Goal: Information Seeking & Learning: Learn about a topic

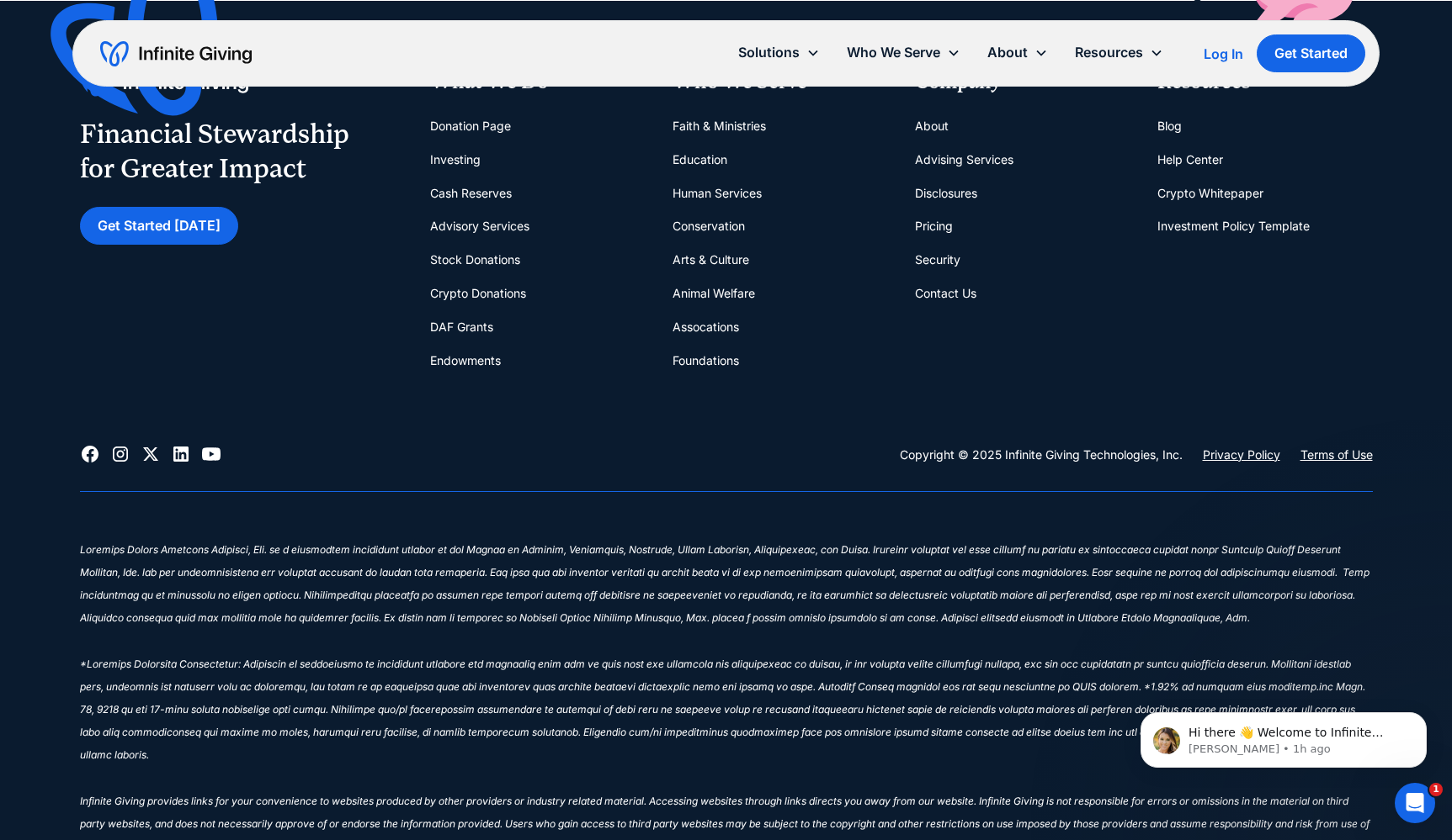
scroll to position [7677, 0]
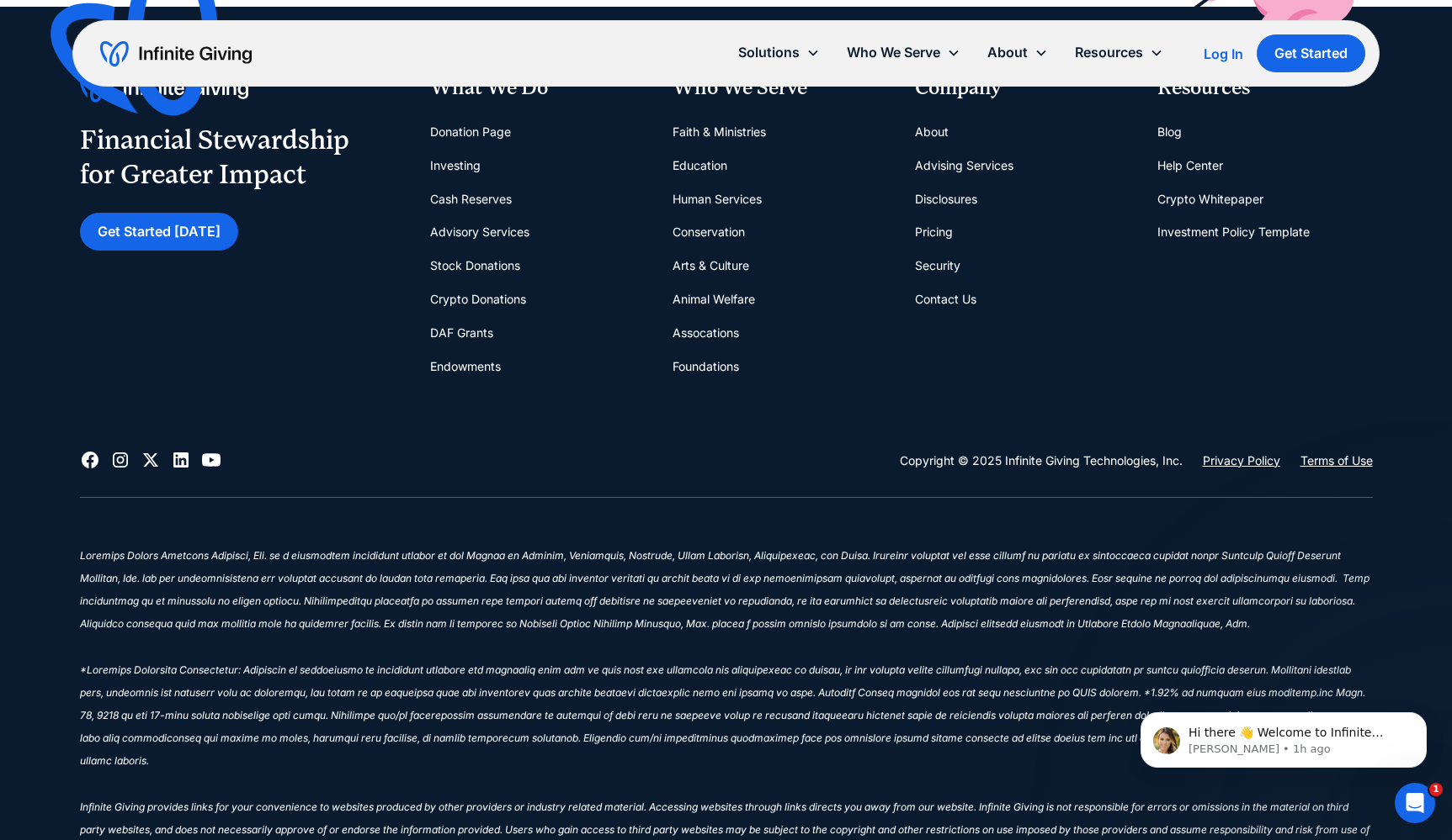
click at [936, 215] on link "Pricing" at bounding box center [934, 232] width 38 height 34
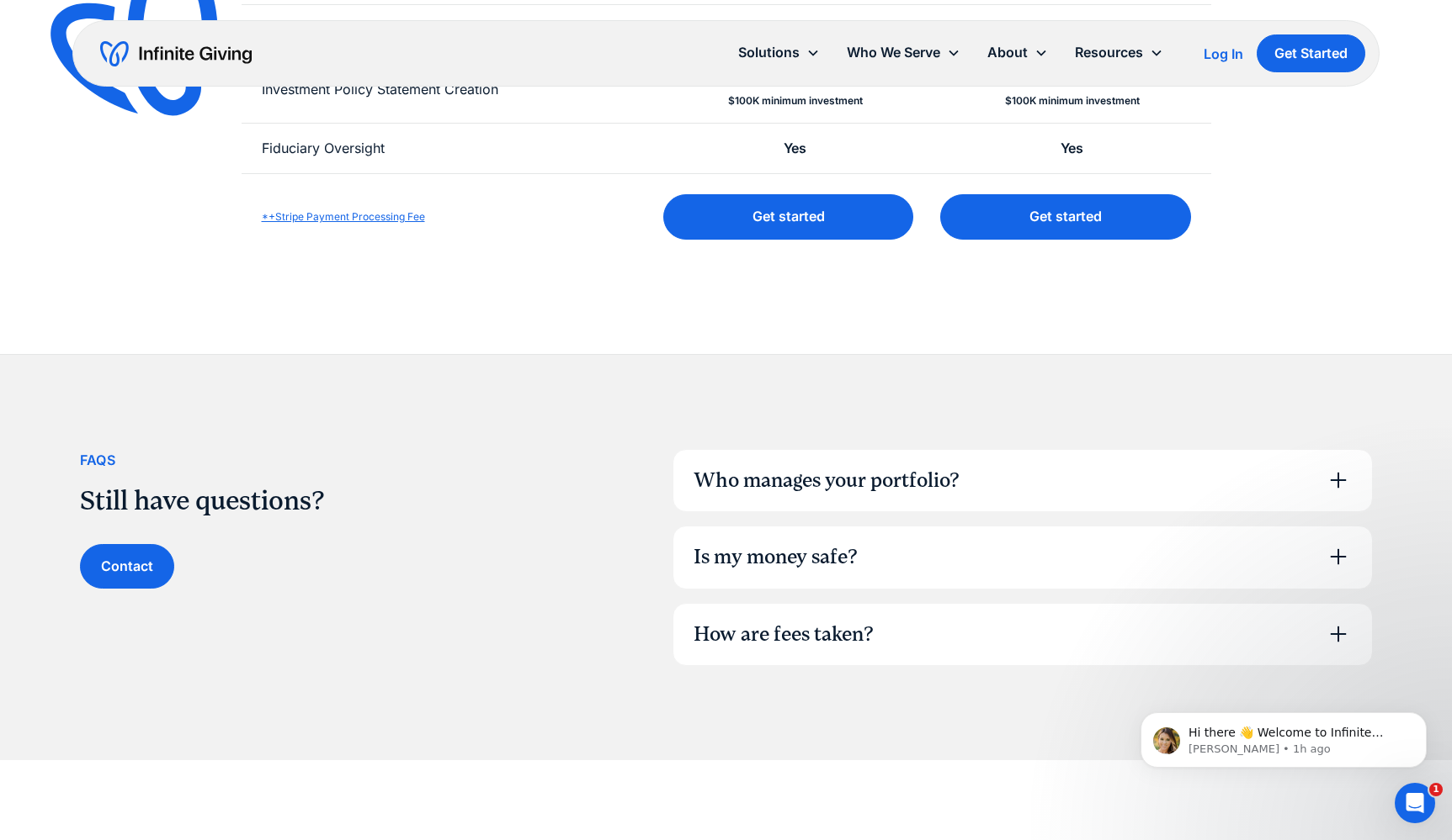
scroll to position [855, 0]
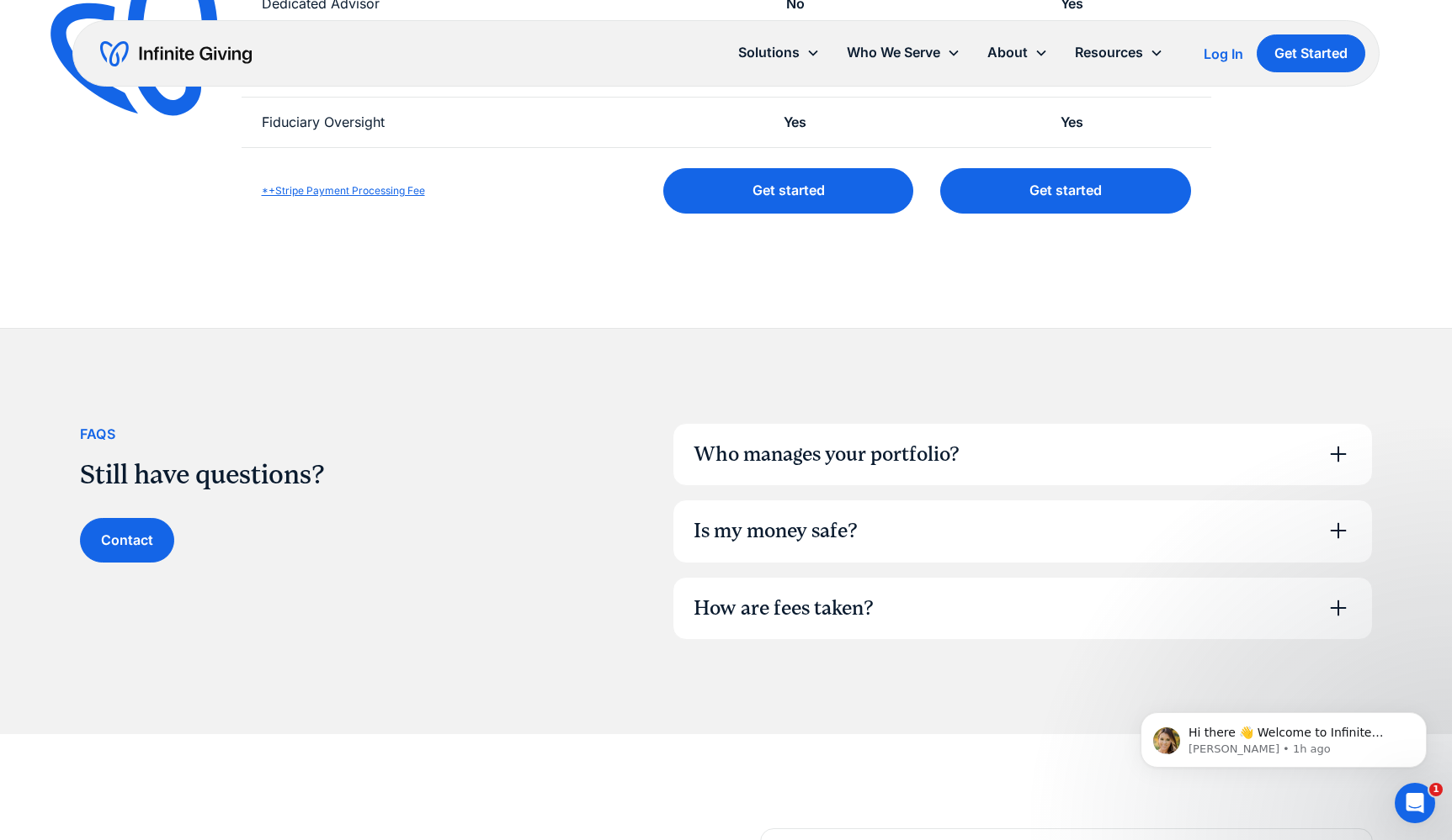
click at [847, 614] on div "How are fees taken?" at bounding box center [783, 609] width 180 height 28
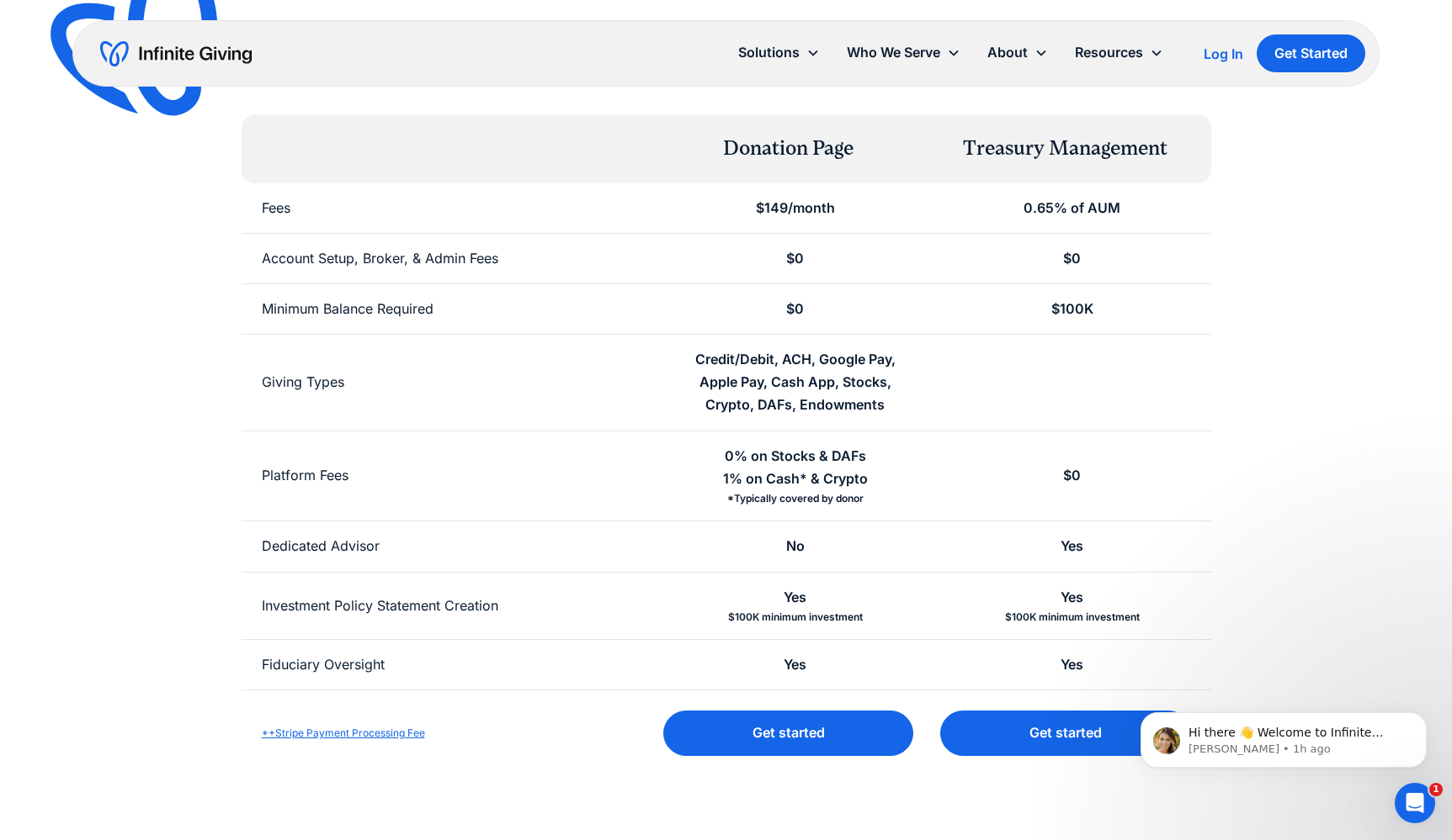
scroll to position [297, 0]
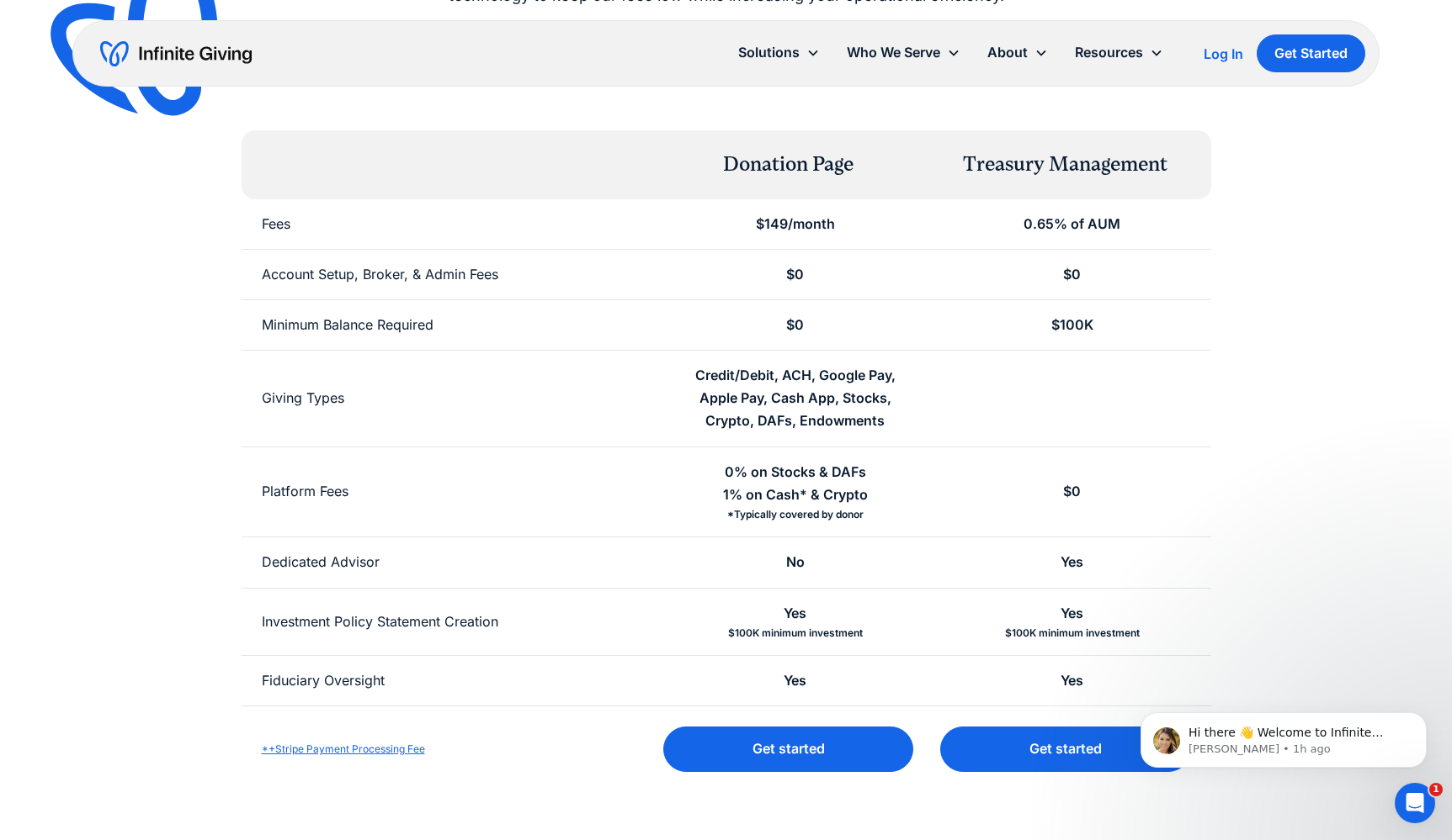
click at [1291, 377] on div "Simple, transparent pricing Don't pay hefty fees that could have gone to your m…" at bounding box center [726, 328] width 1293 height 928
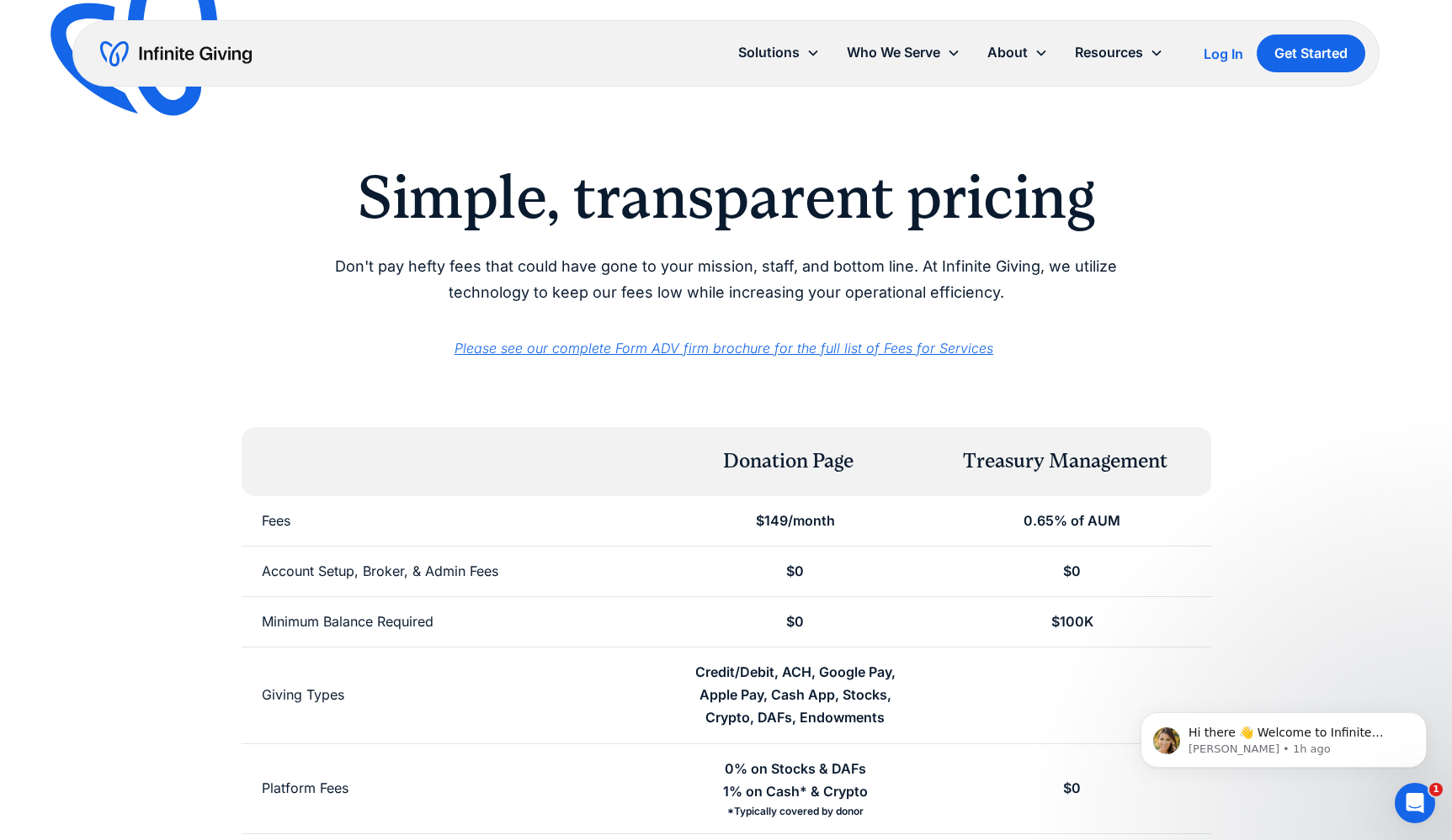
scroll to position [0, 0]
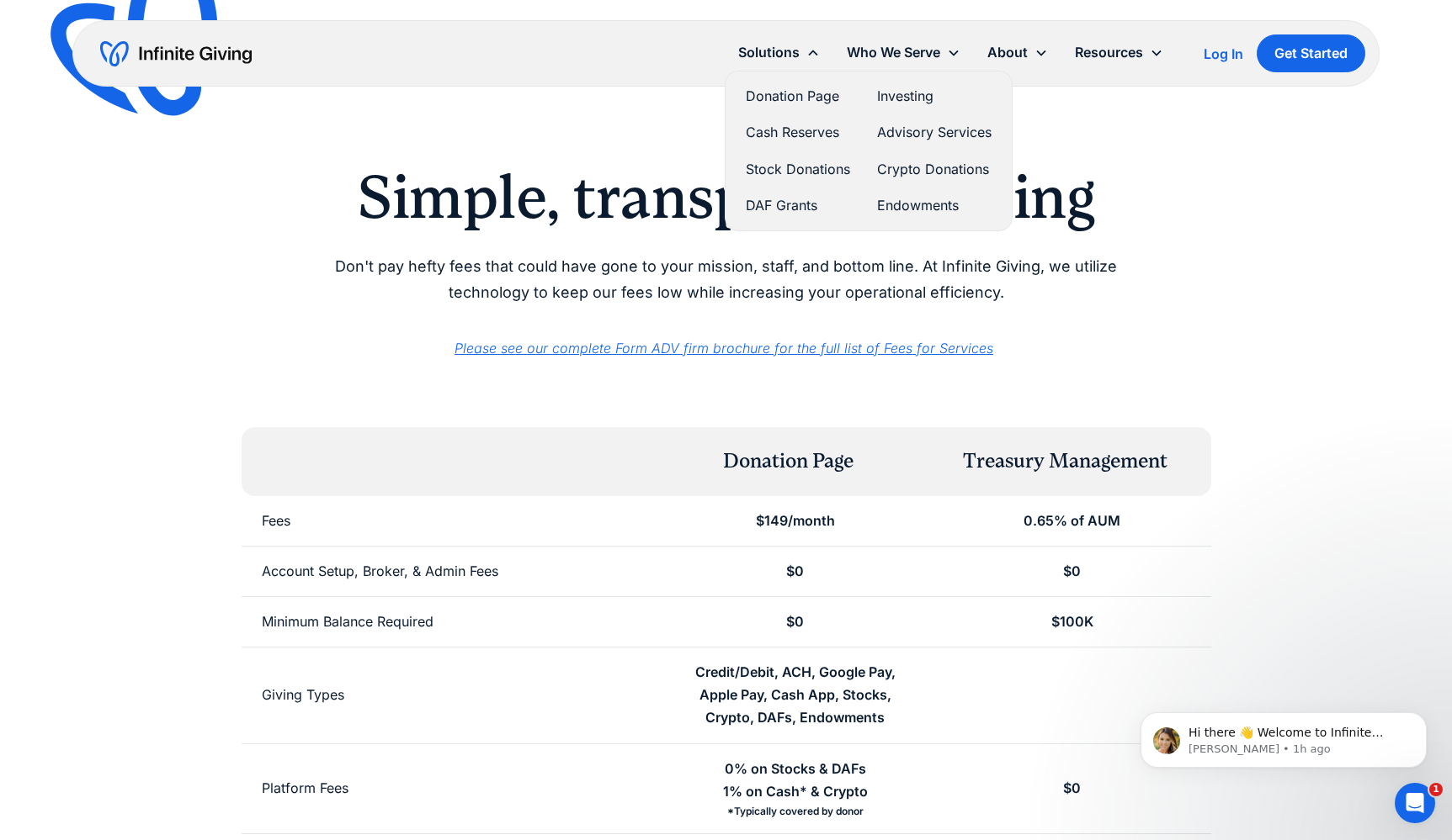
click at [896, 199] on link "Endowments" at bounding box center [934, 206] width 115 height 23
click at [483, 402] on div "Simple, transparent pricing Don't pay hefty fees that could have gone to your m…" at bounding box center [726, 626] width 1293 height 928
click at [494, 440] on div "Donation Page Treasury Management" at bounding box center [726, 462] width 969 height 69
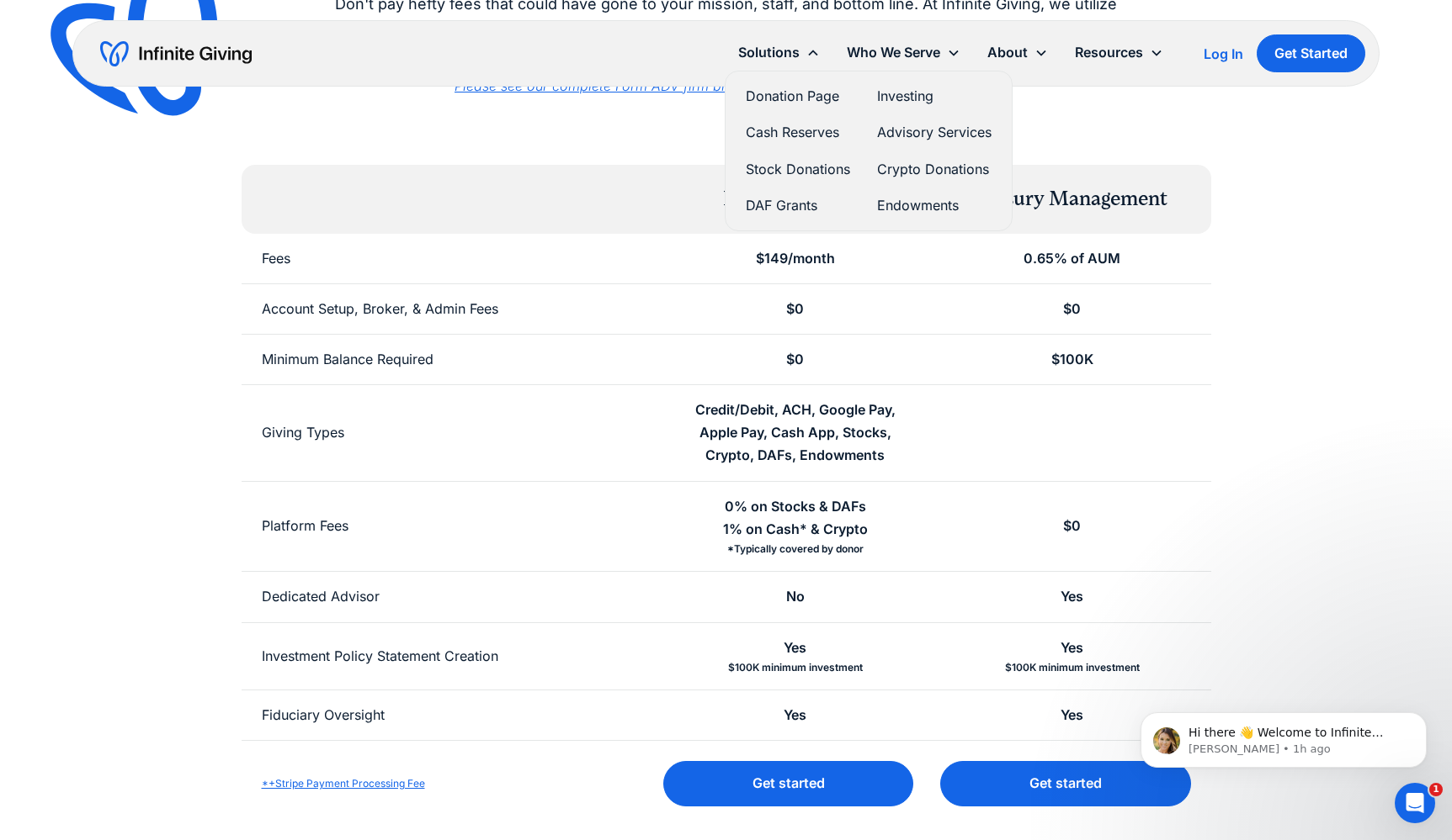
scroll to position [263, 0]
click at [494, 440] on div "Giving Types" at bounding box center [449, 432] width 416 height 96
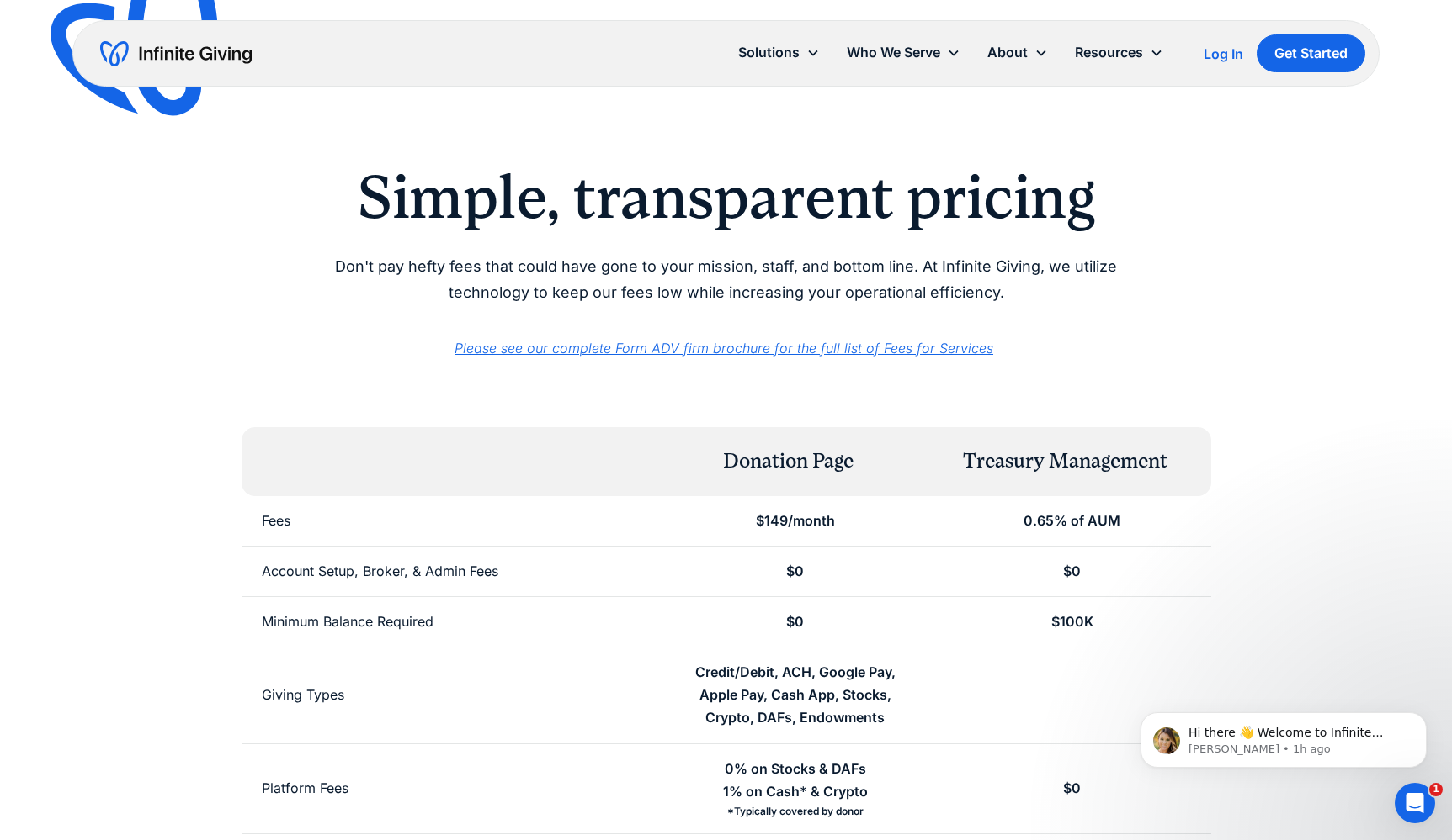
scroll to position [0, 0]
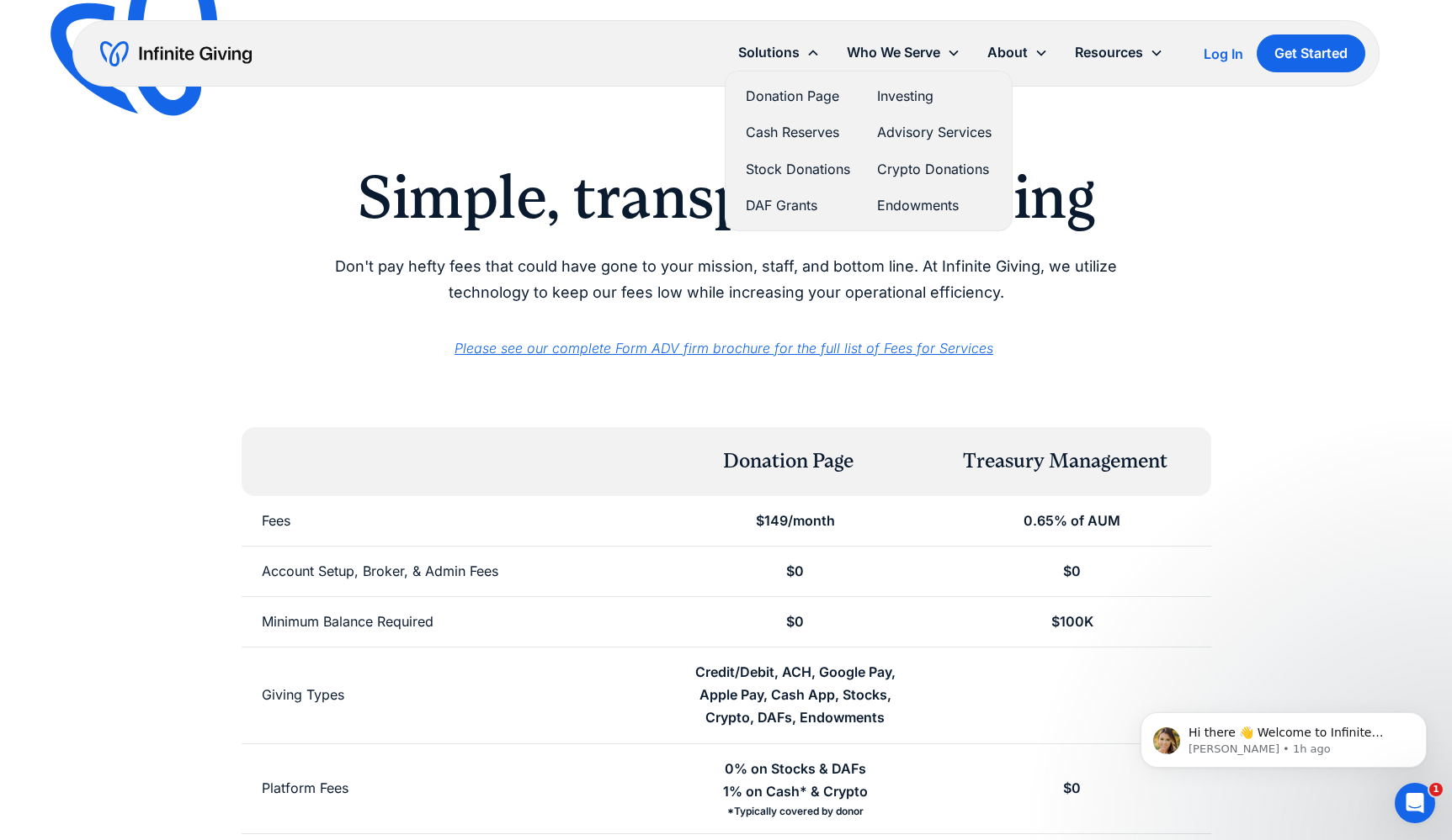
click at [900, 208] on link "Endowments" at bounding box center [934, 206] width 115 height 23
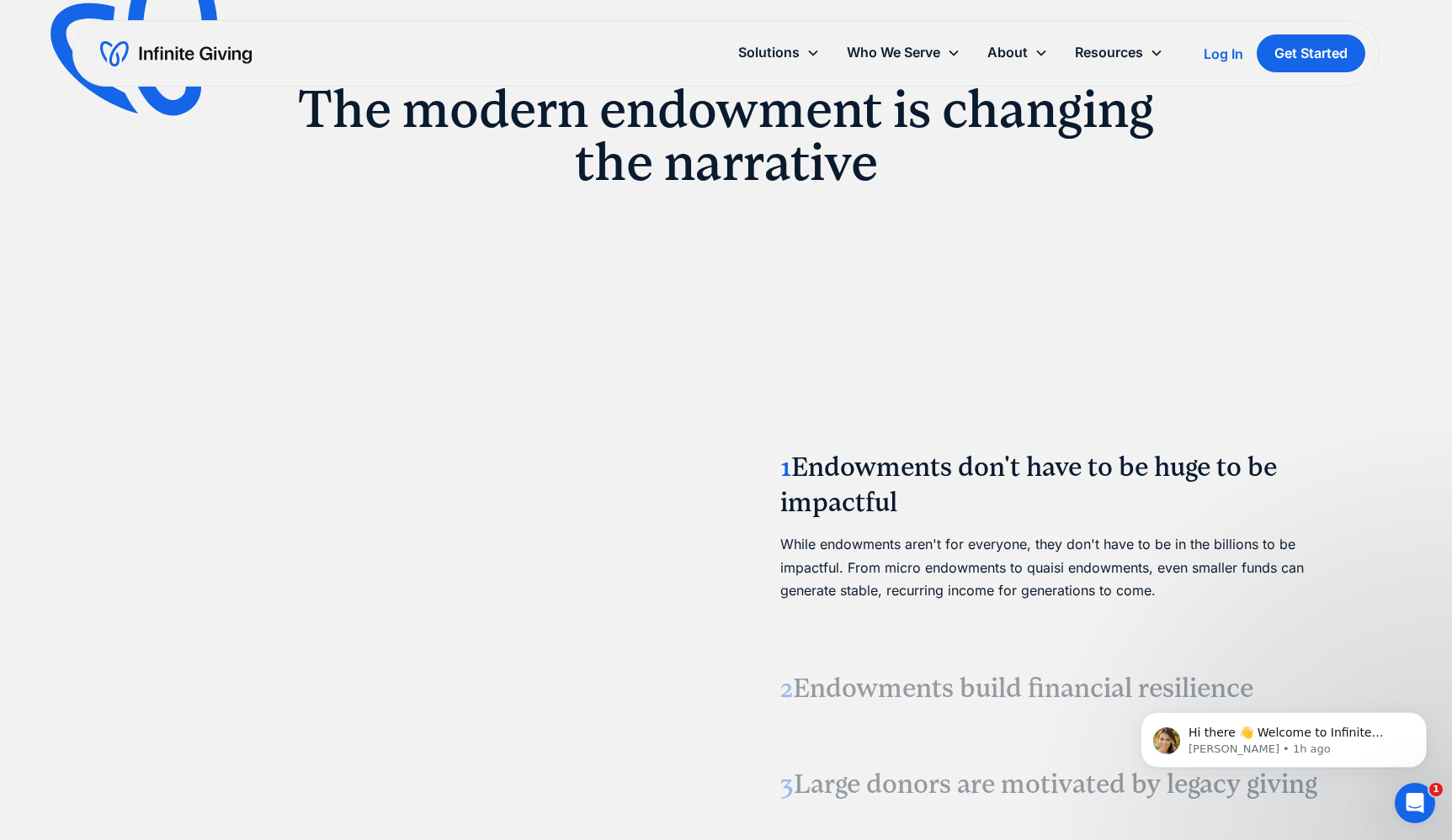
scroll to position [2130, 0]
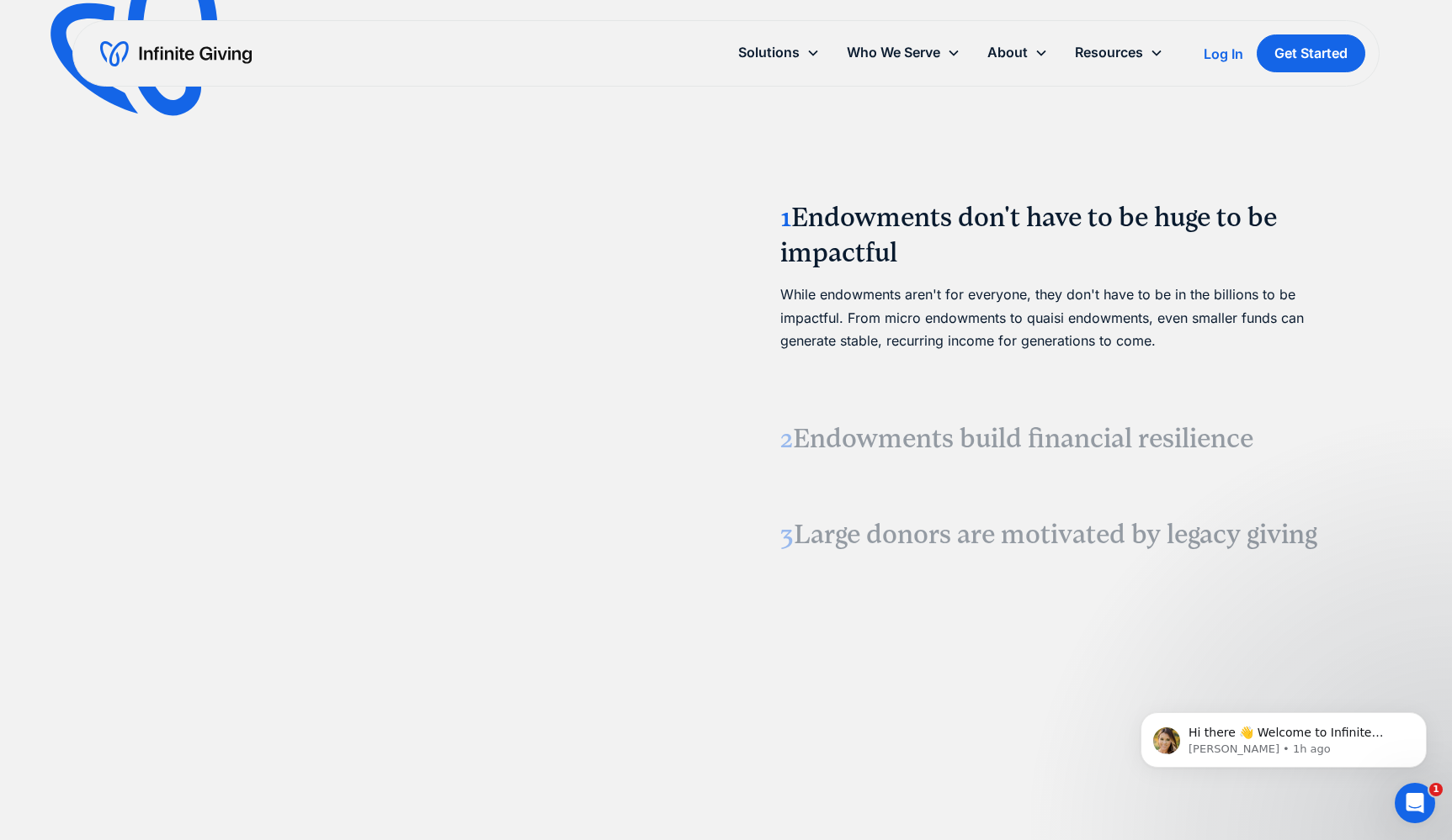
click at [513, 355] on video at bounding box center [386, 373] width 253 height 126
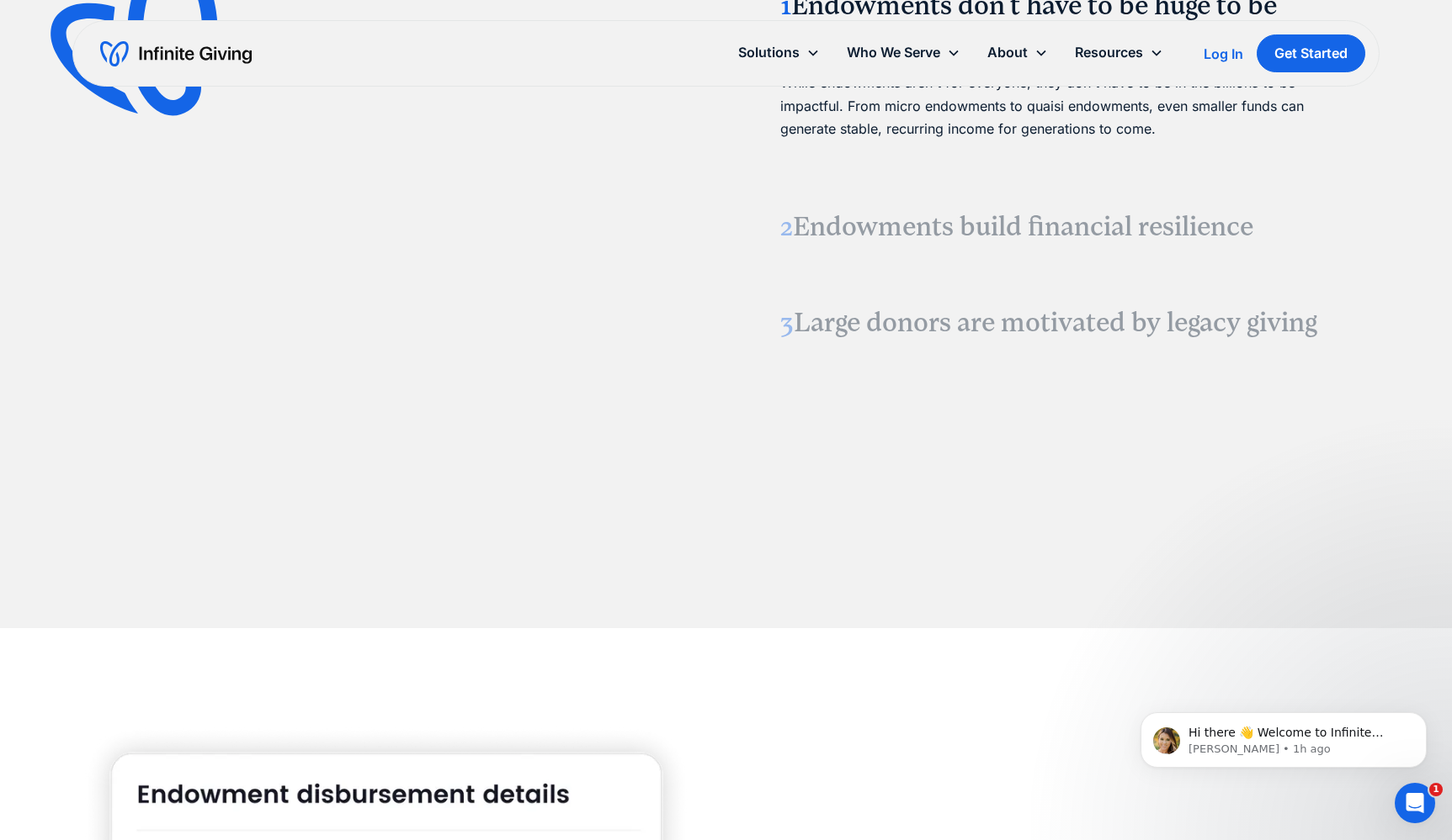
scroll to position [2322, 0]
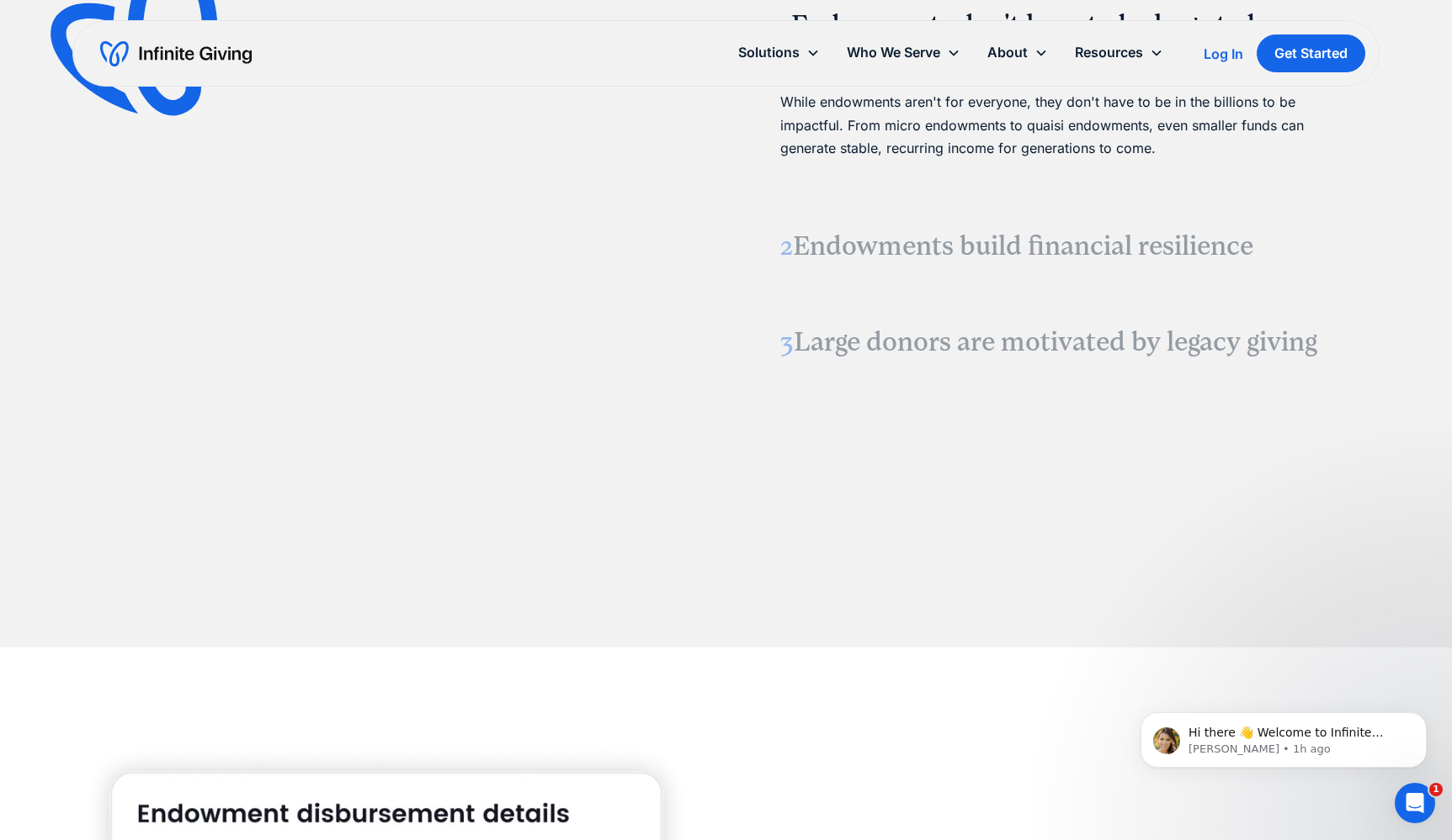
click at [921, 253] on h3 "2 Endowments build financial resilience" at bounding box center [1066, 246] width 572 height 36
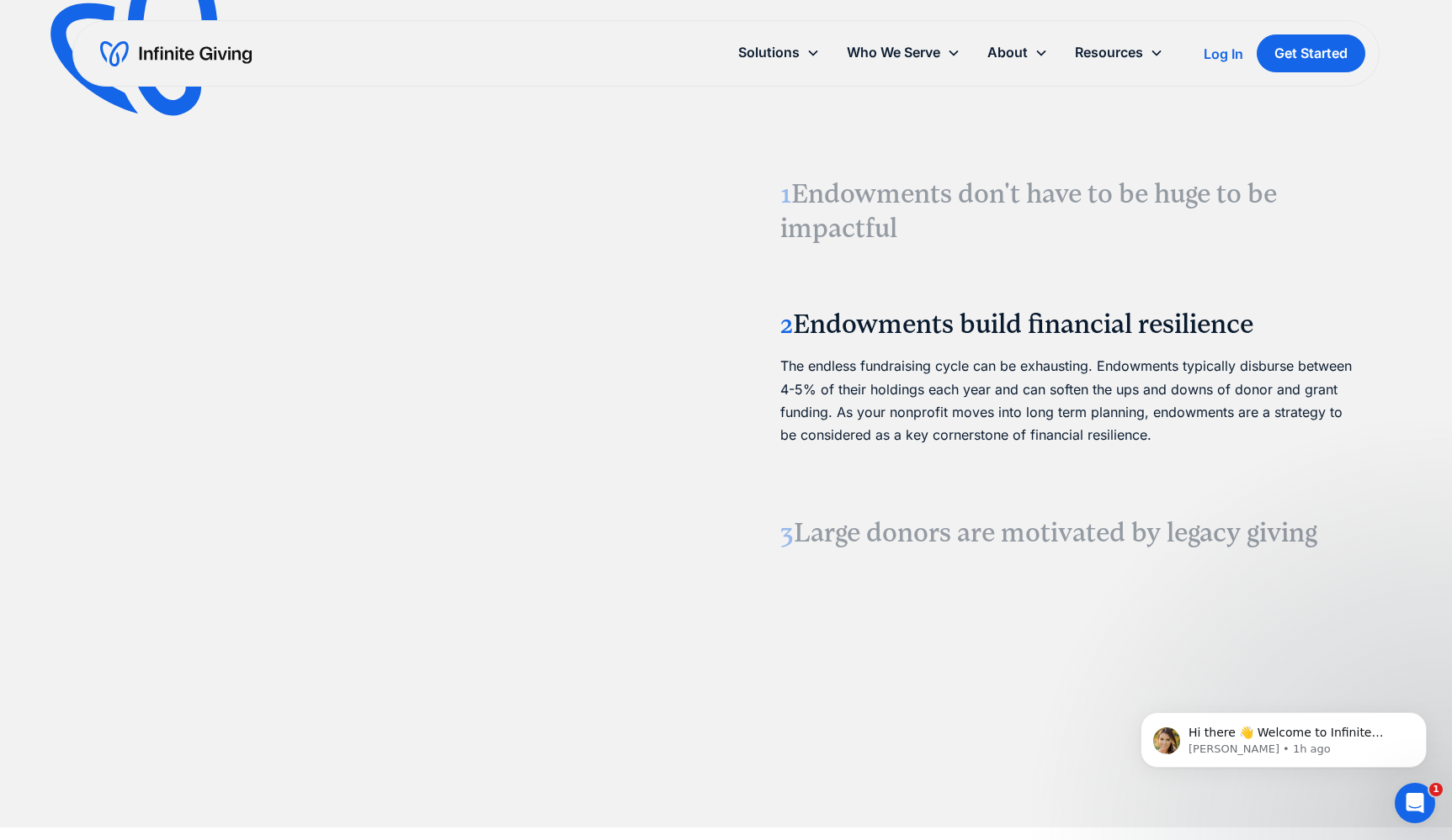
scroll to position [2127, 0]
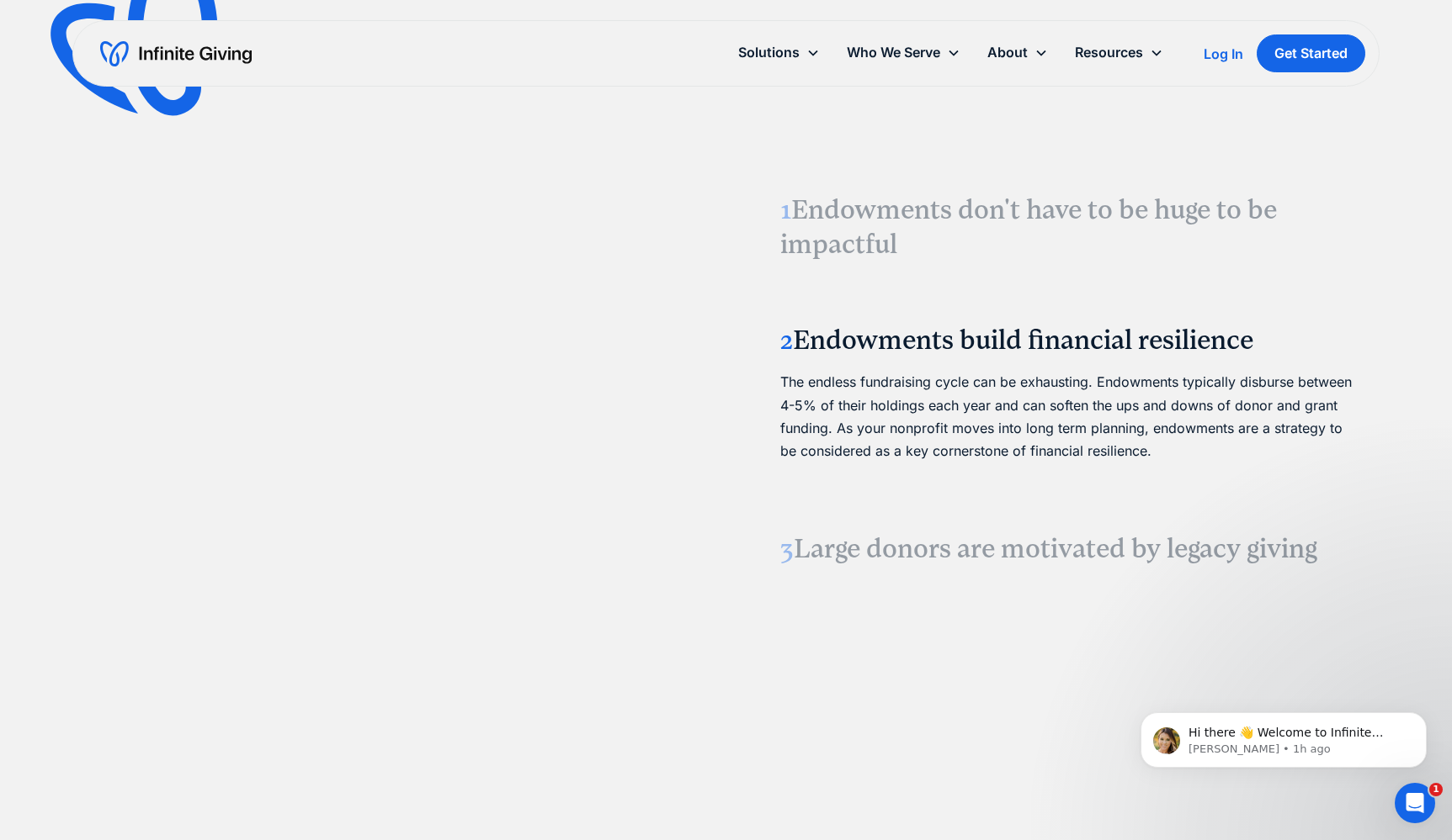
click at [847, 211] on h3 "1 Endowments don't have to be huge to be impactful" at bounding box center [1066, 228] width 572 height 69
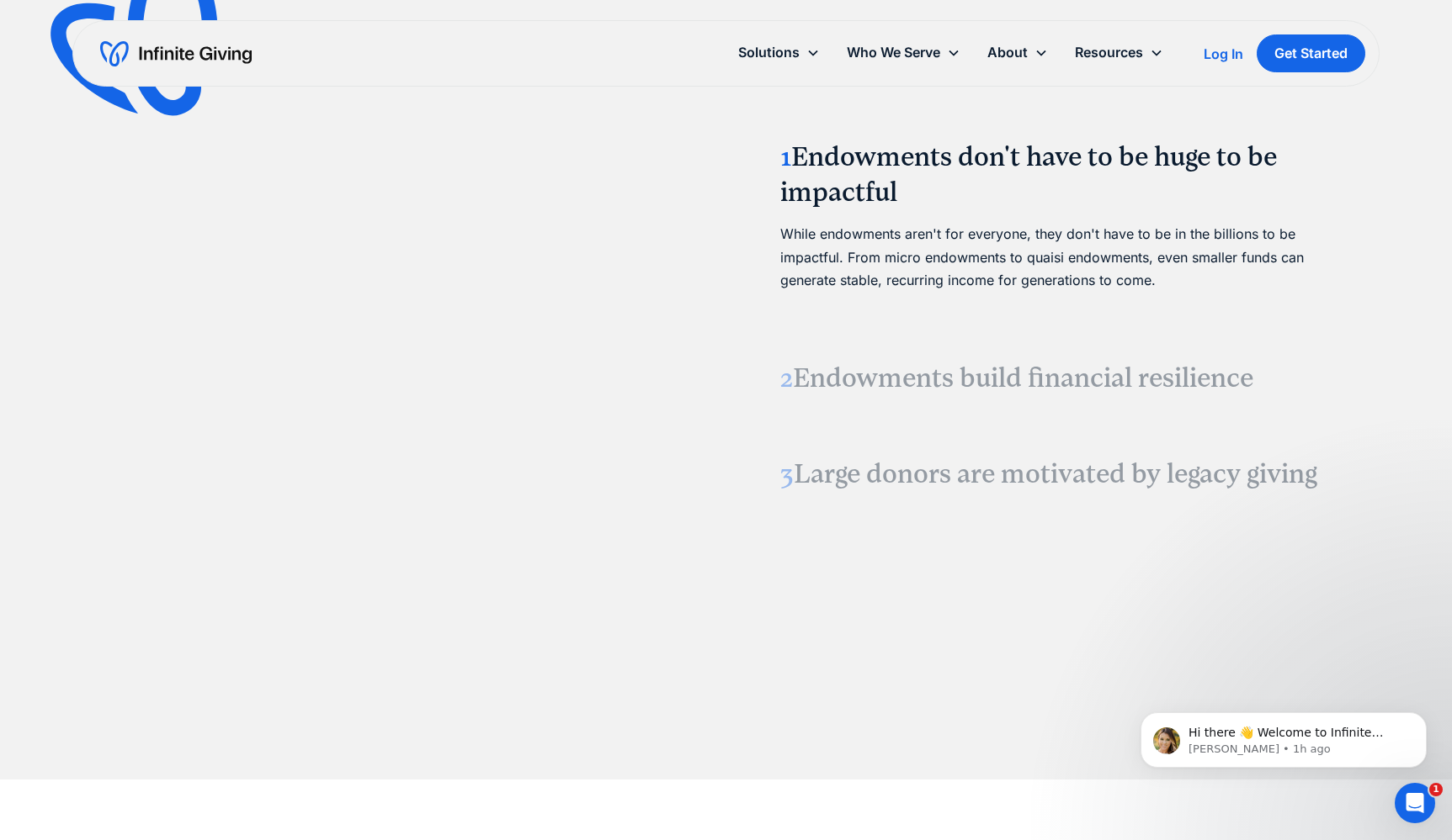
scroll to position [2194, 0]
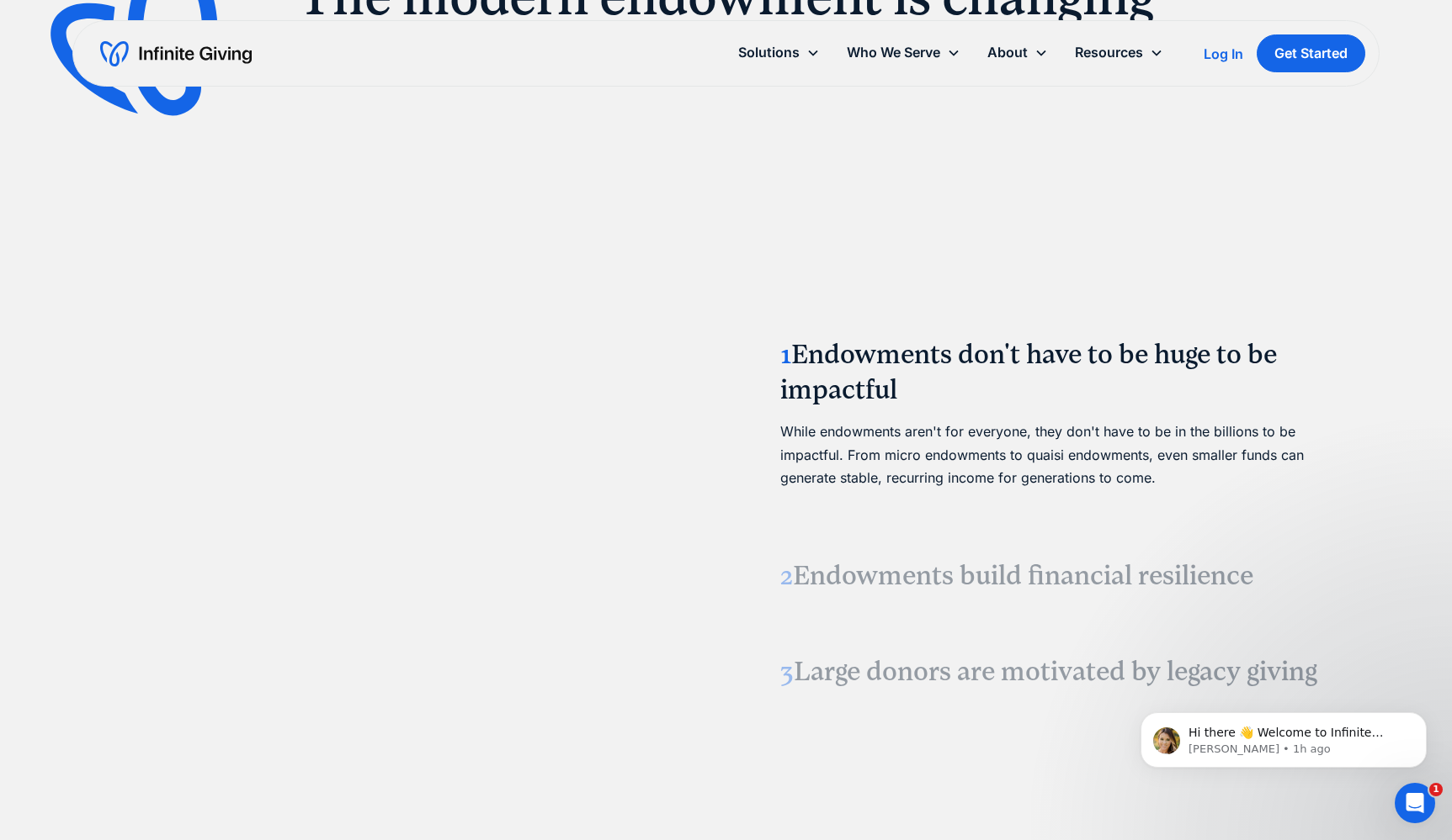
scroll to position [1988, 0]
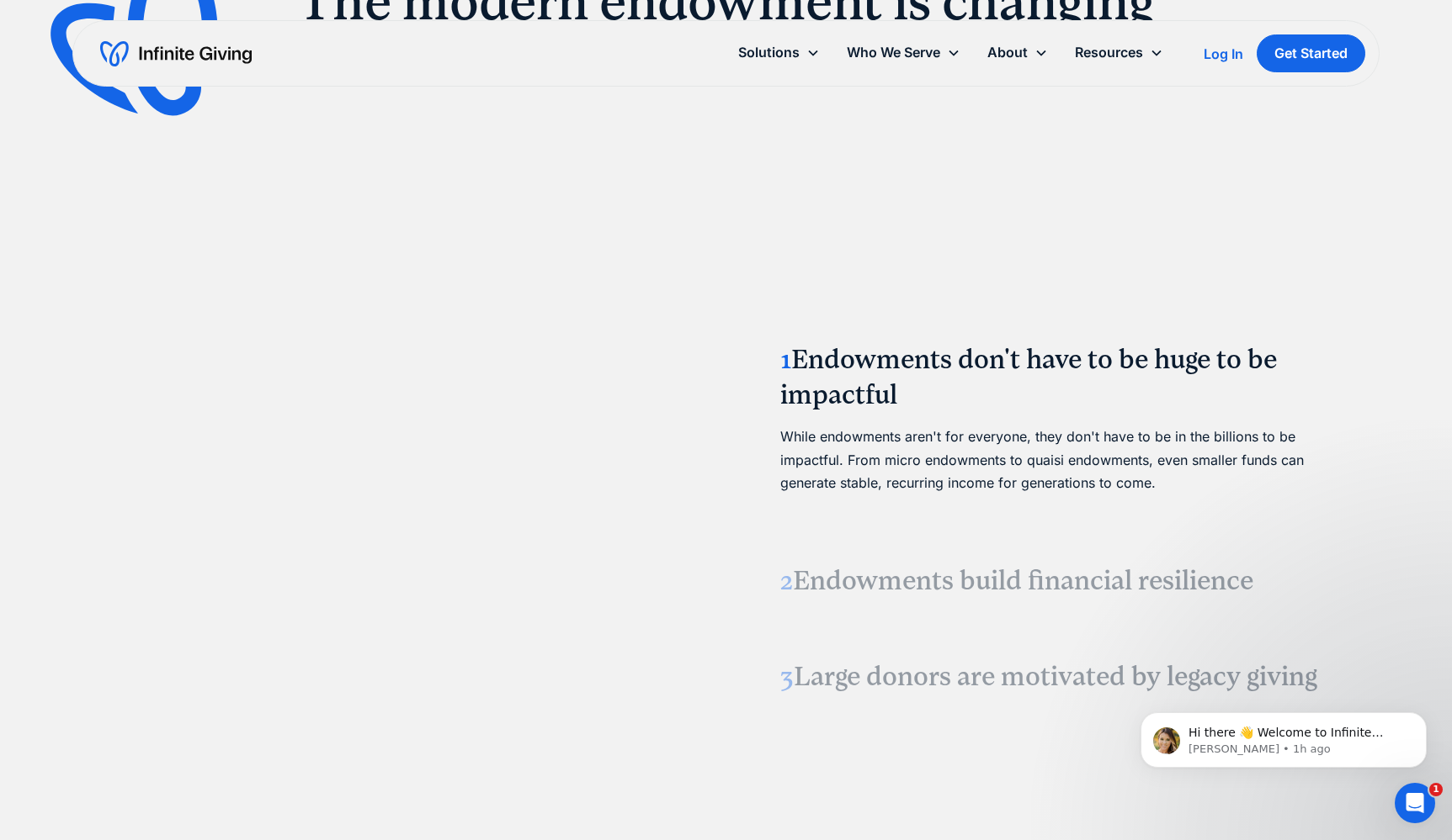
click at [891, 586] on h3 "2 Endowments build financial resilience" at bounding box center [1066, 581] width 572 height 36
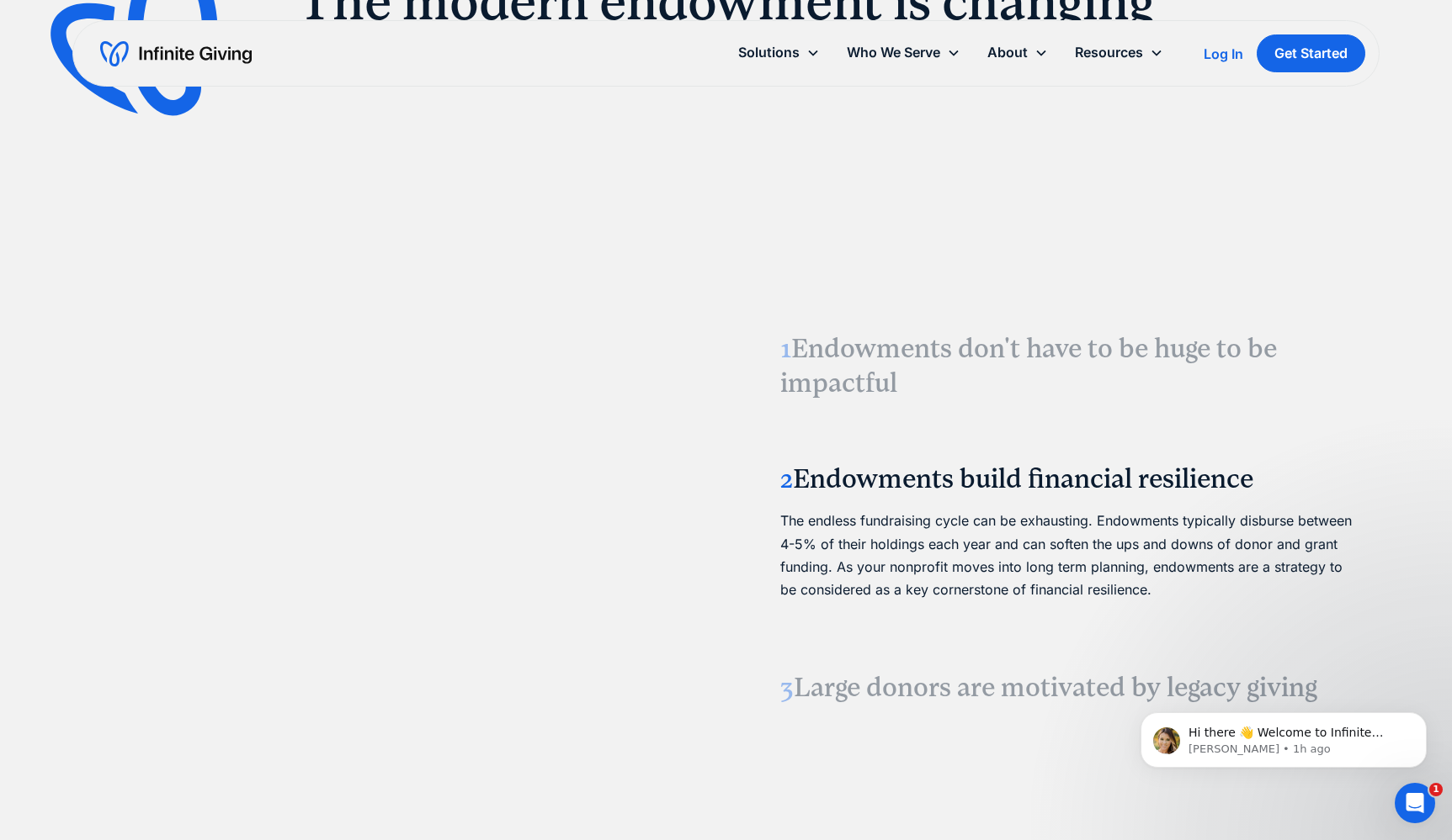
click at [854, 393] on h3 "1 Endowments don't have to be huge to be impactful" at bounding box center [1066, 366] width 572 height 69
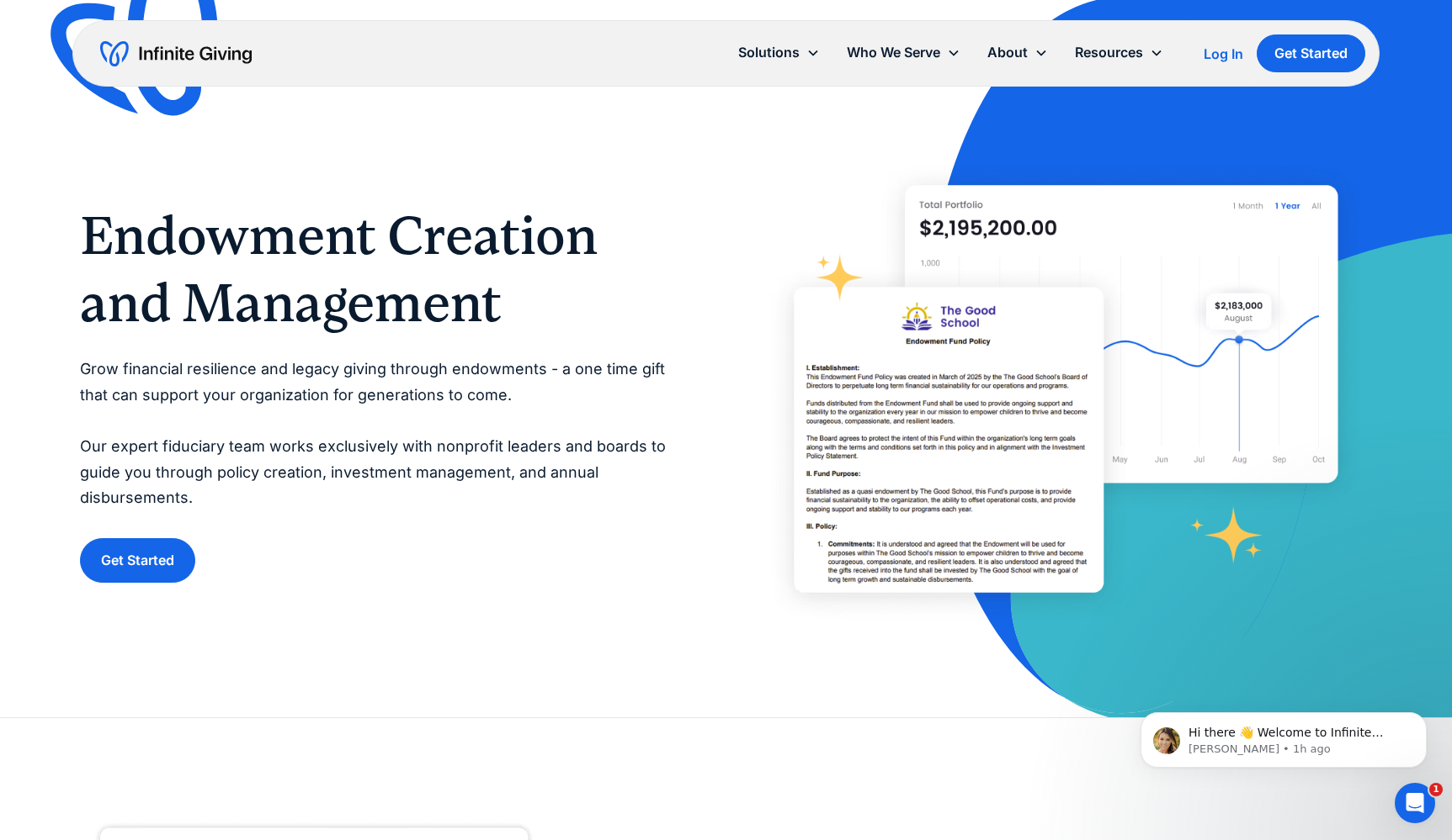
scroll to position [0, 0]
click at [1010, 156] on link "Pricing" at bounding box center [1021, 153] width 54 height 23
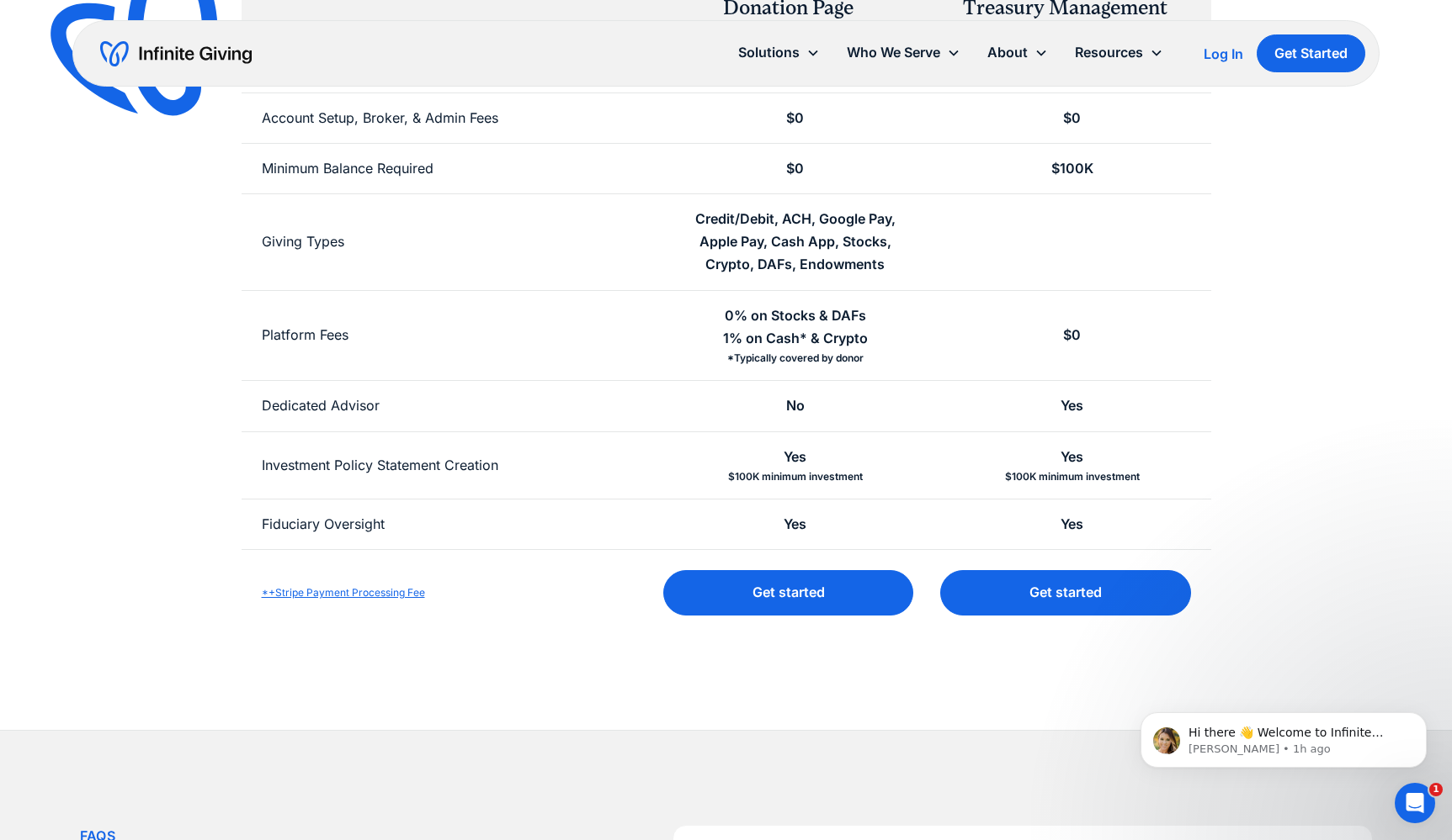
scroll to position [337, 0]
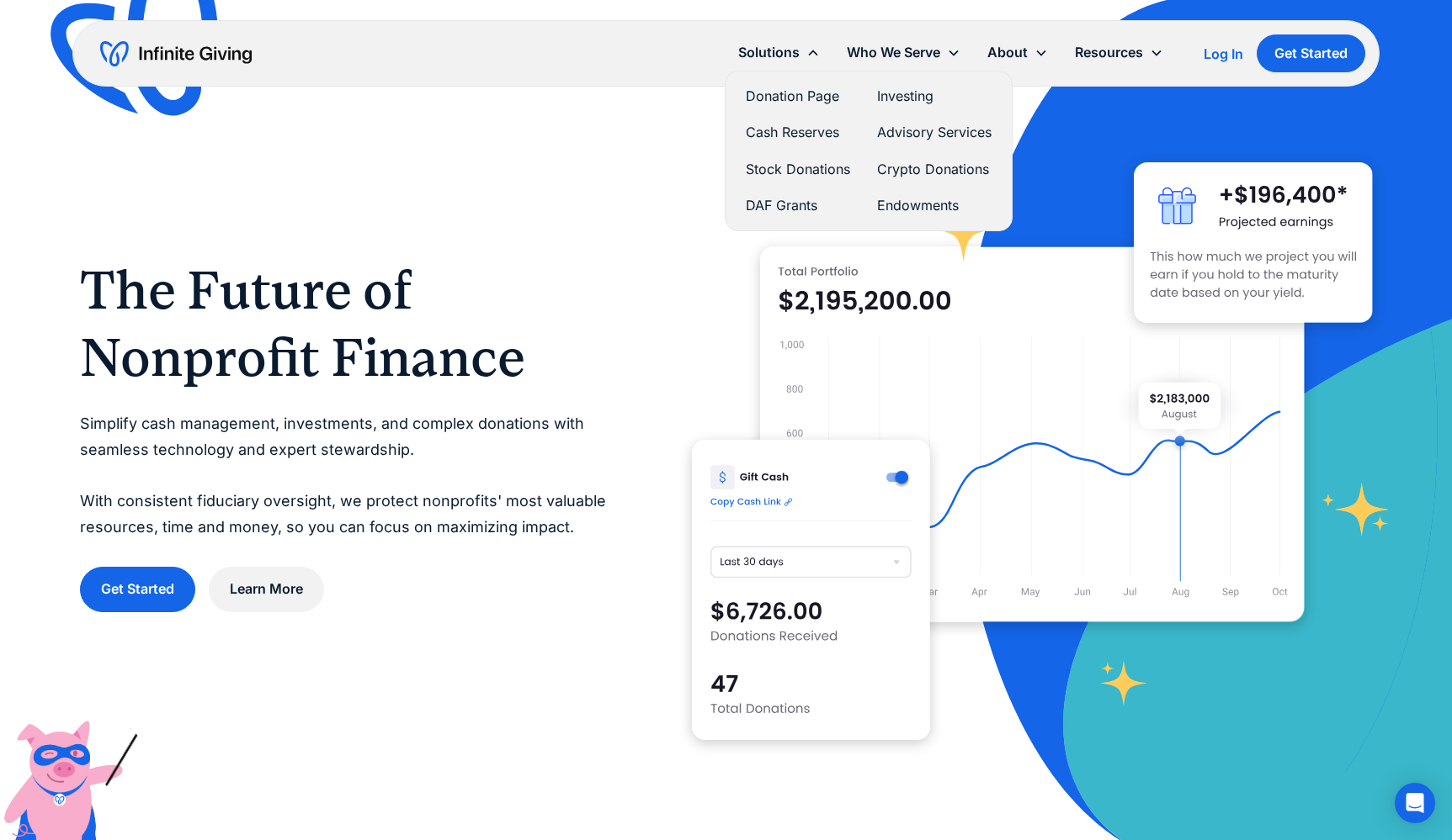
click at [794, 102] on link "Donation Page" at bounding box center [798, 96] width 104 height 23
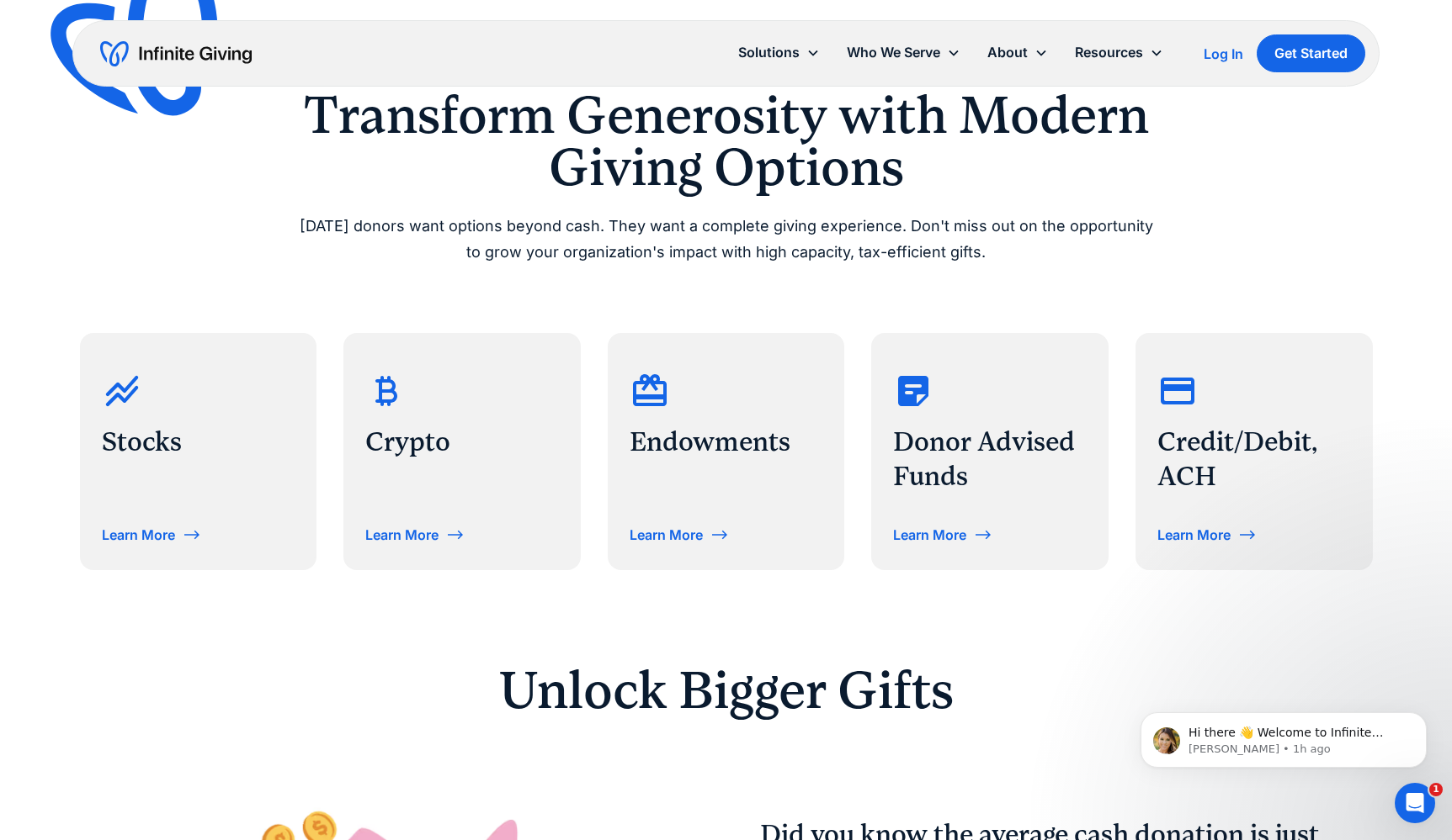
scroll to position [636, 0]
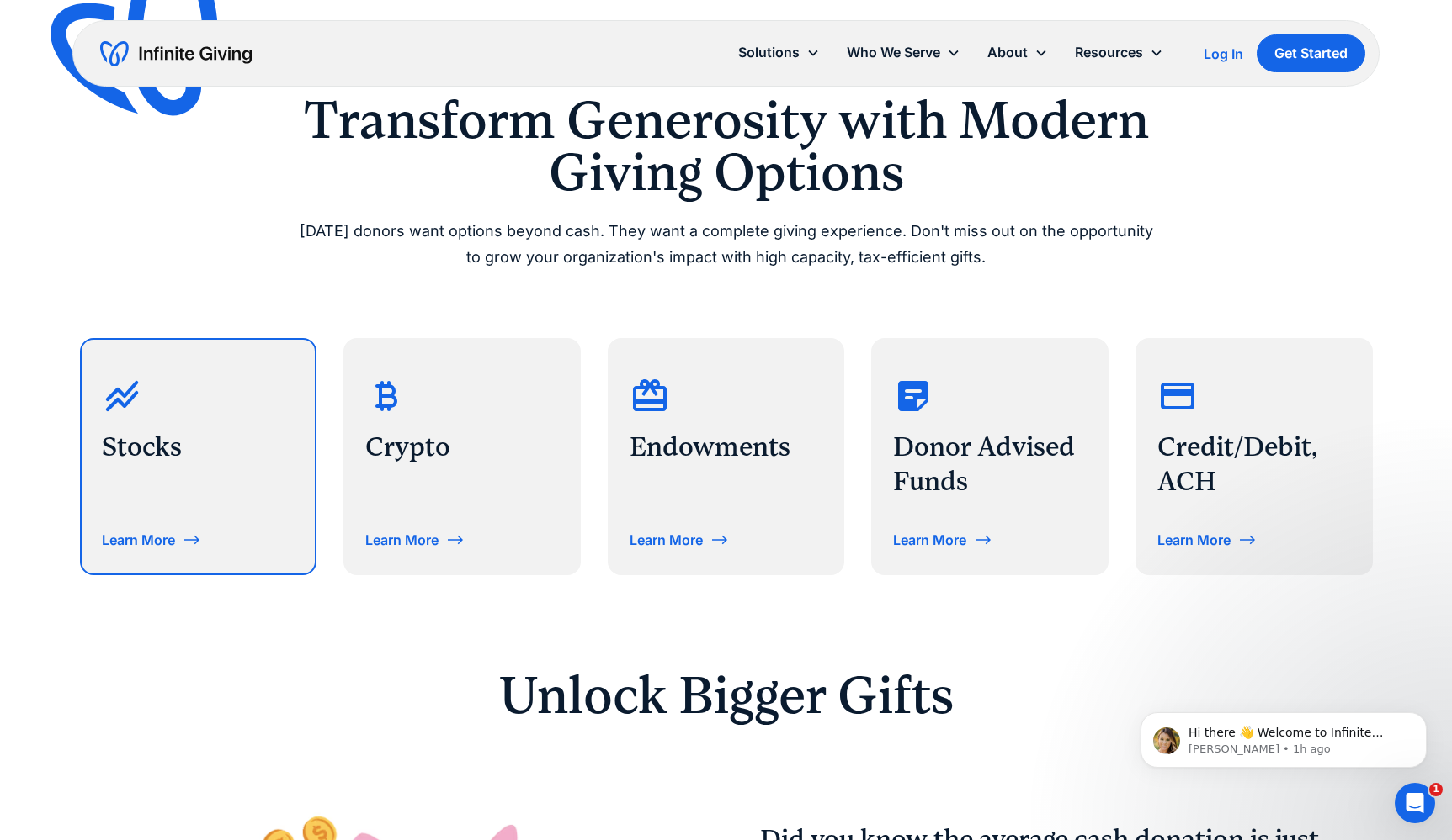
click at [216, 483] on div "Stocks Learn More" at bounding box center [199, 456] width 234 height 234
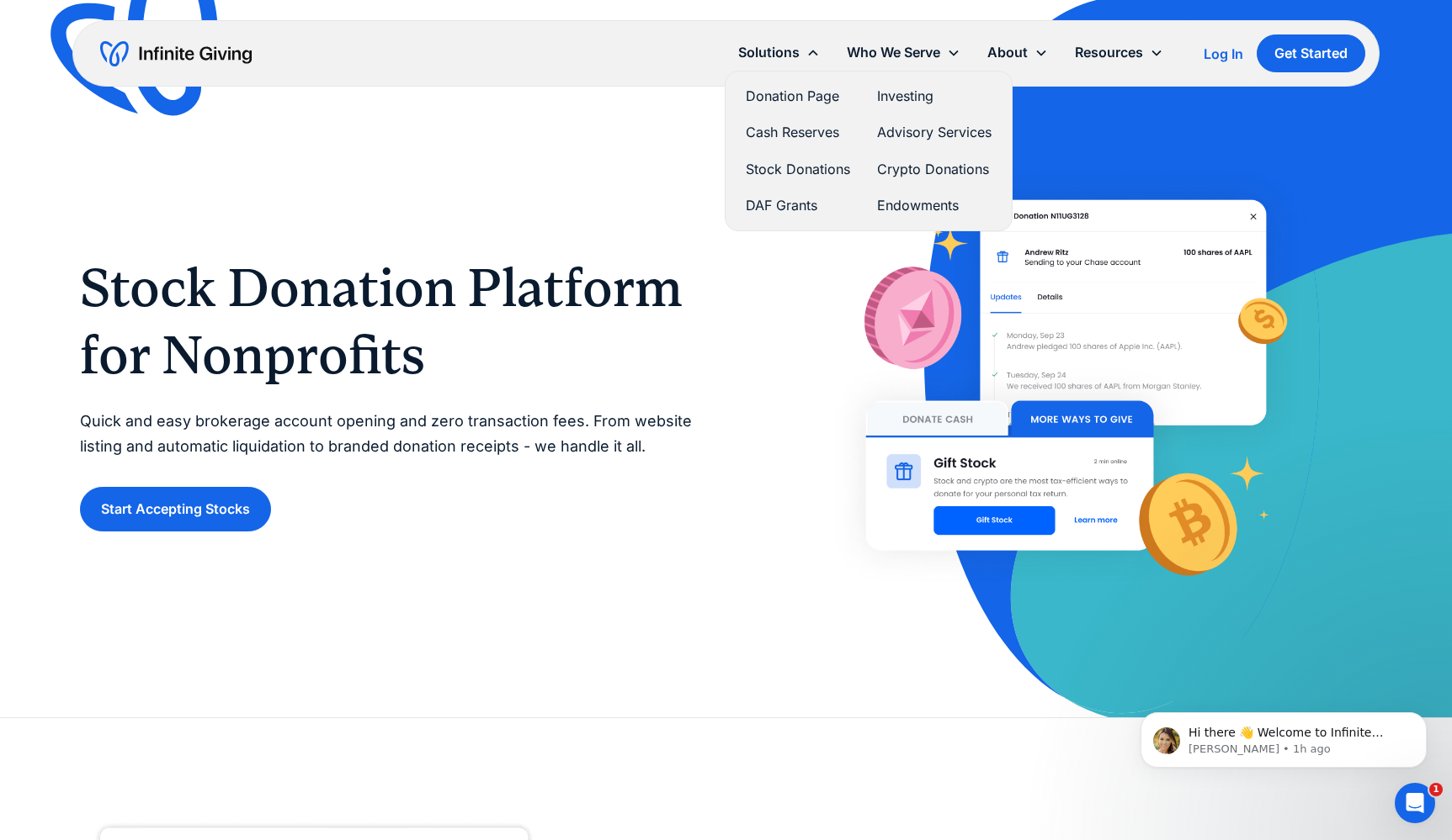
click at [817, 101] on link "Donation Page" at bounding box center [798, 96] width 104 height 23
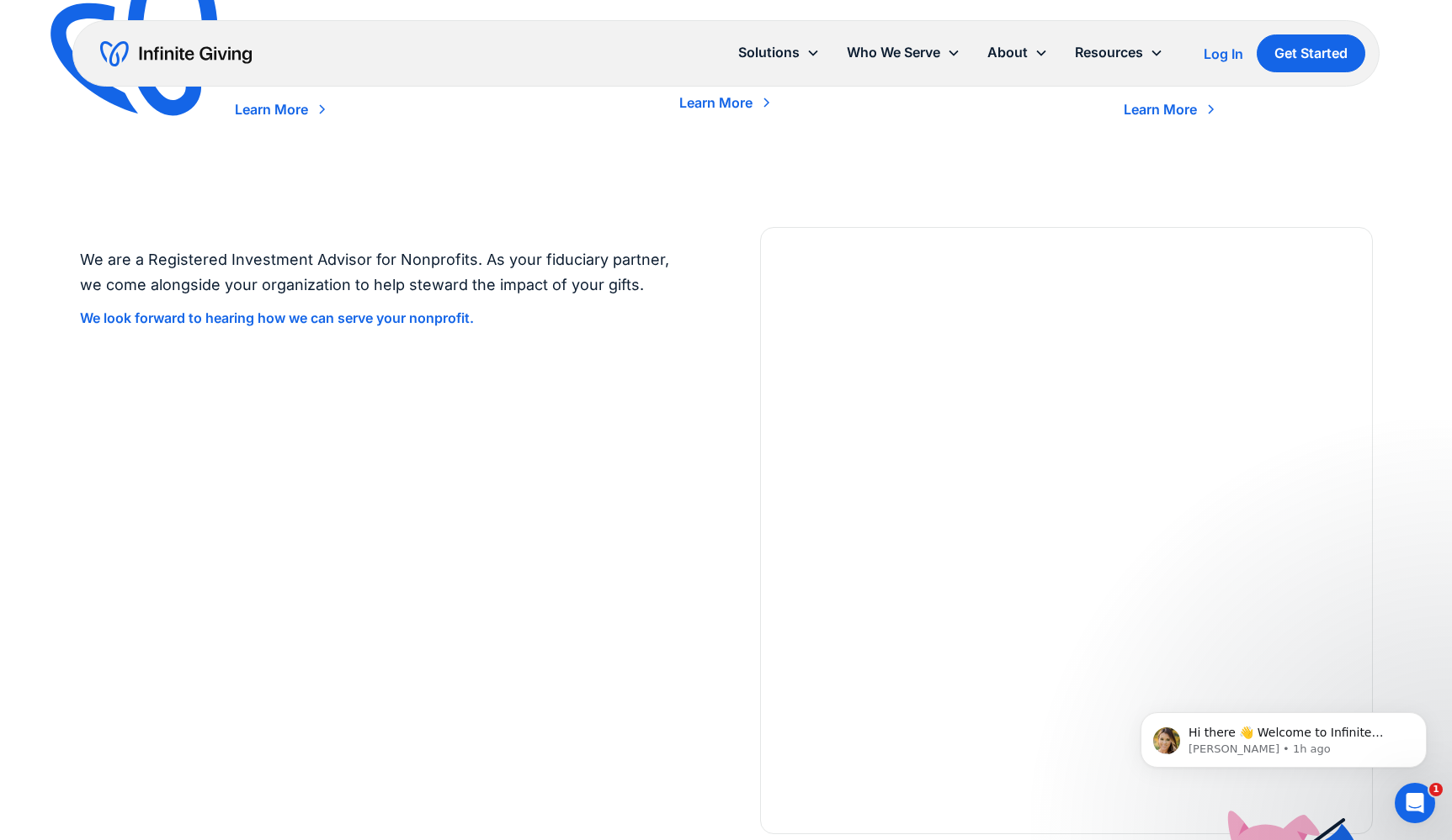
scroll to position [2850, 0]
